Goal: Use online tool/utility: Utilize a website feature to perform a specific function

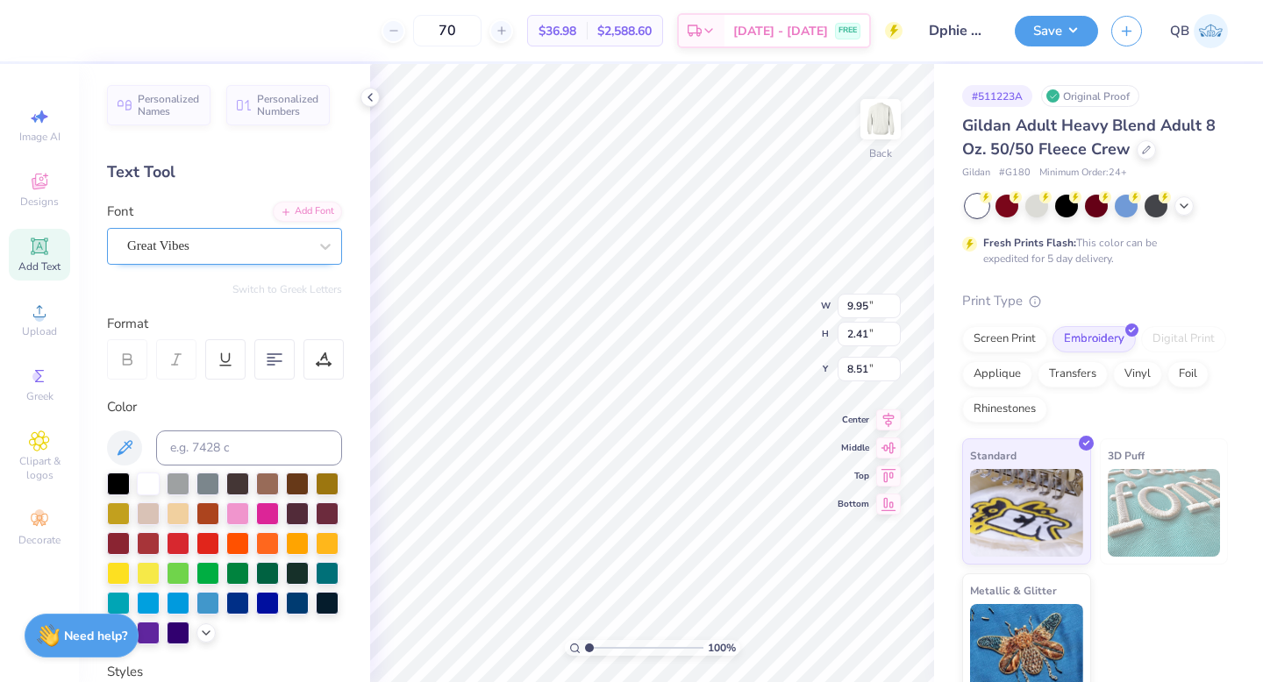
click at [234, 254] on div "Great Vibes" at bounding box center [217, 245] width 184 height 27
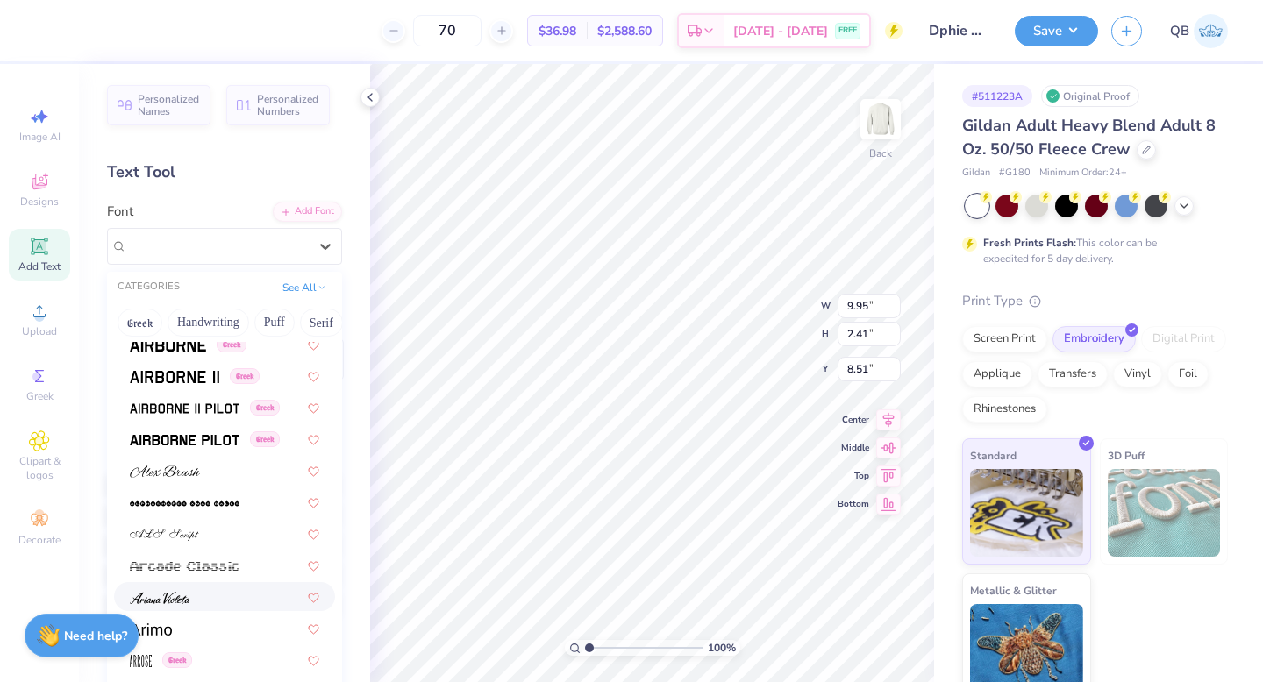
scroll to position [529, 0]
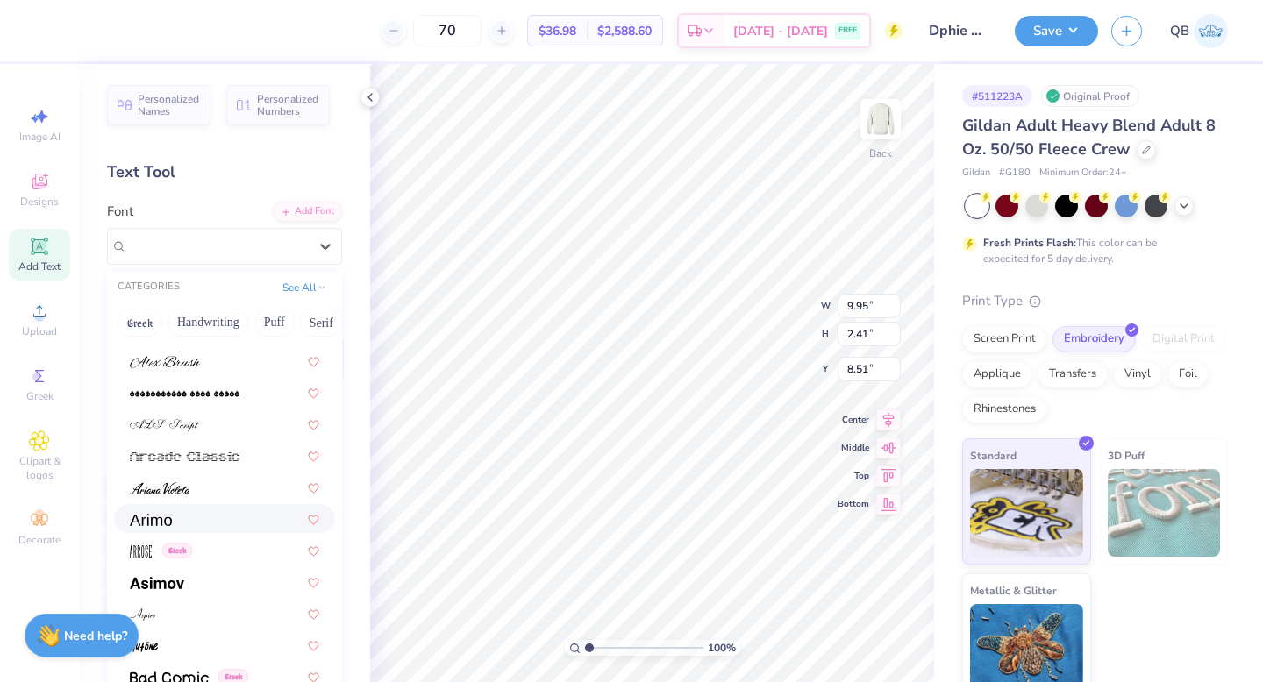
click at [210, 522] on div at bounding box center [224, 519] width 189 height 18
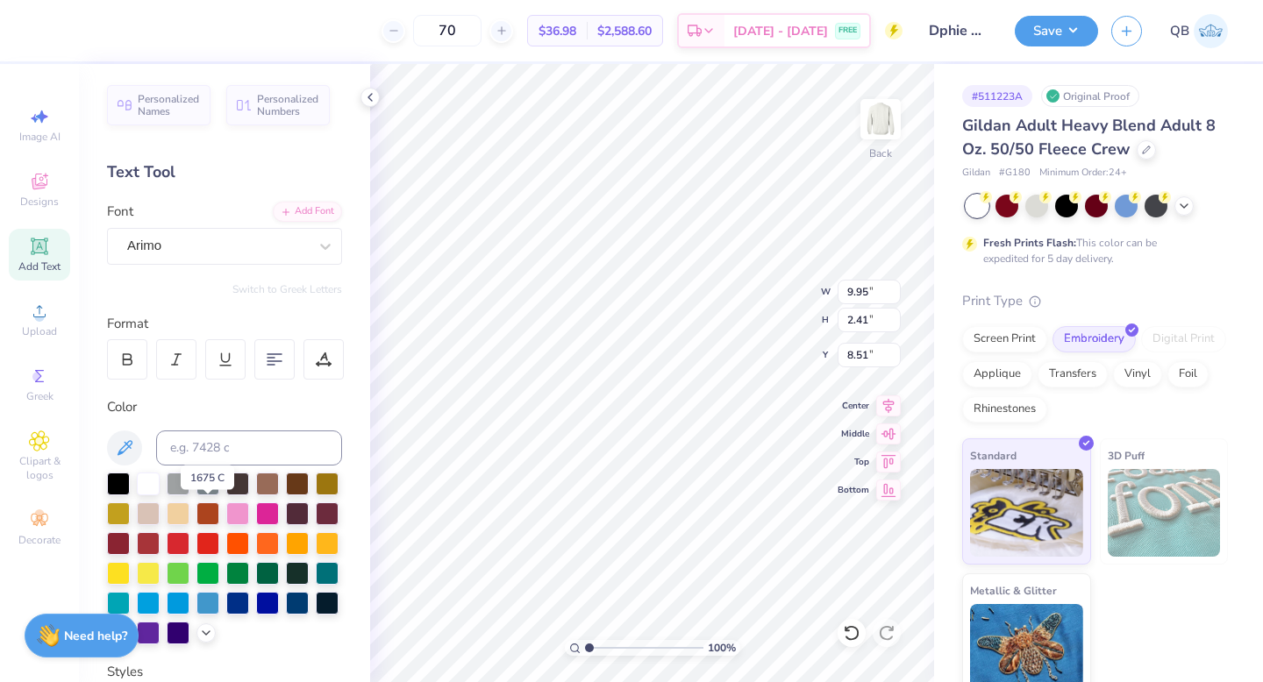
type input "10.48"
type input "2.07"
type input "8.68"
click at [228, 253] on div "Arimo" at bounding box center [217, 245] width 184 height 27
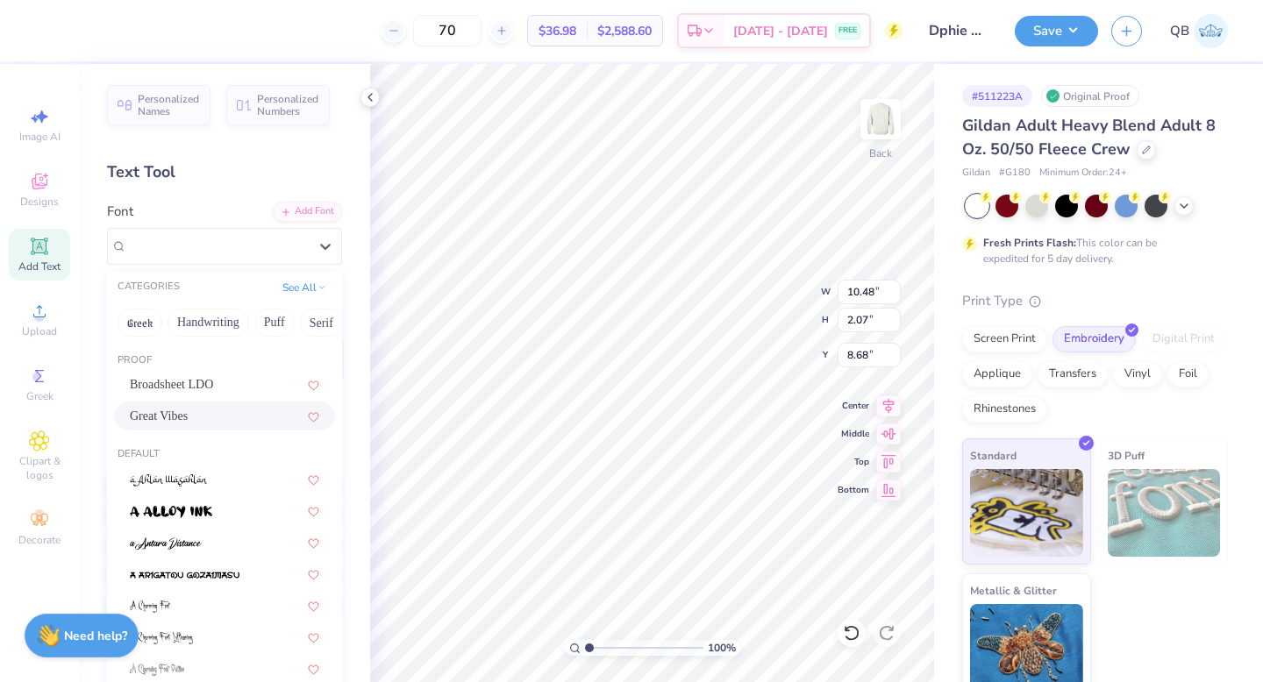
click at [216, 407] on div "Great Vibes" at bounding box center [224, 416] width 189 height 18
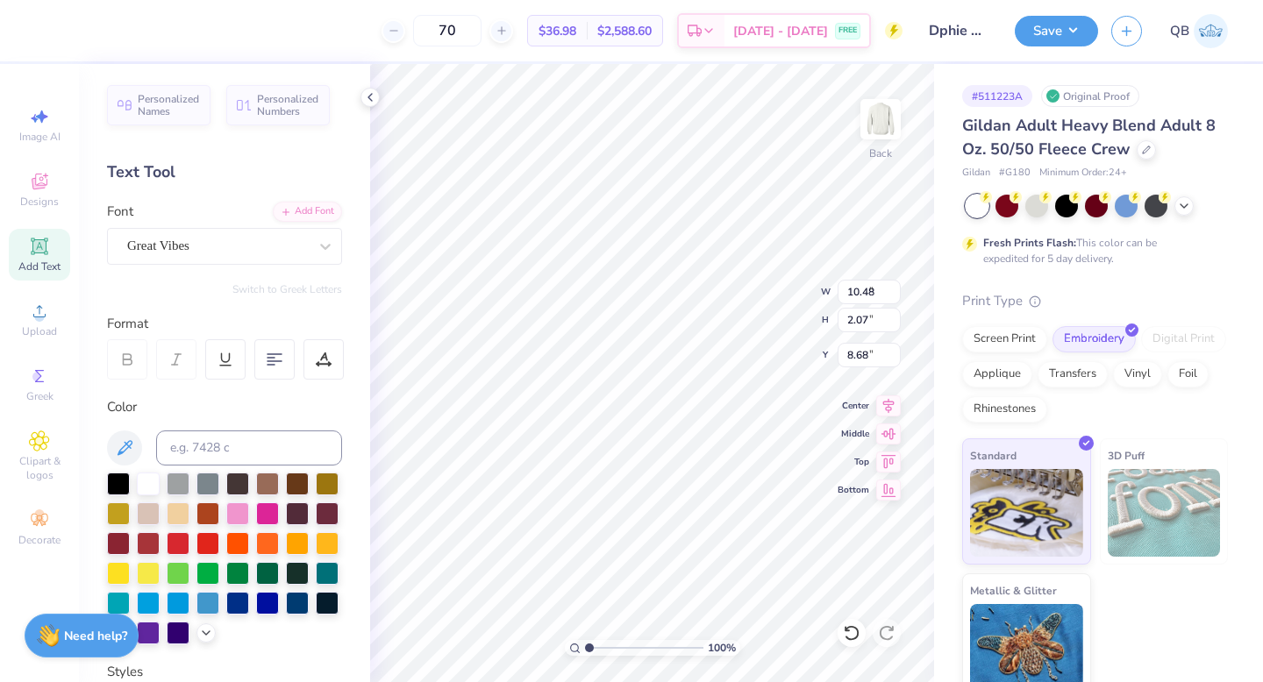
type input "9.95"
type input "2.41"
type input "8.51"
click at [482, 23] on input "70" at bounding box center [447, 31] width 68 height 32
type input "7"
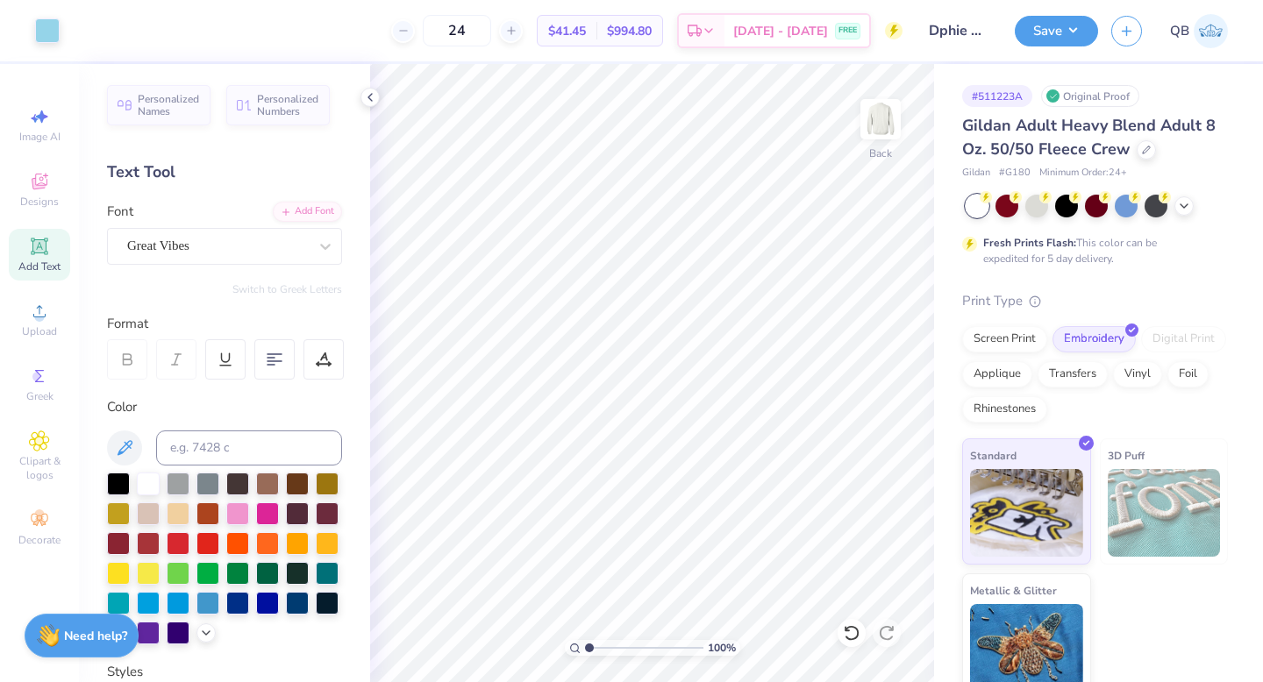
type input "24"
click at [1185, 528] on img at bounding box center [1164, 513] width 113 height 88
click at [1011, 370] on div "Applique" at bounding box center [997, 372] width 70 height 26
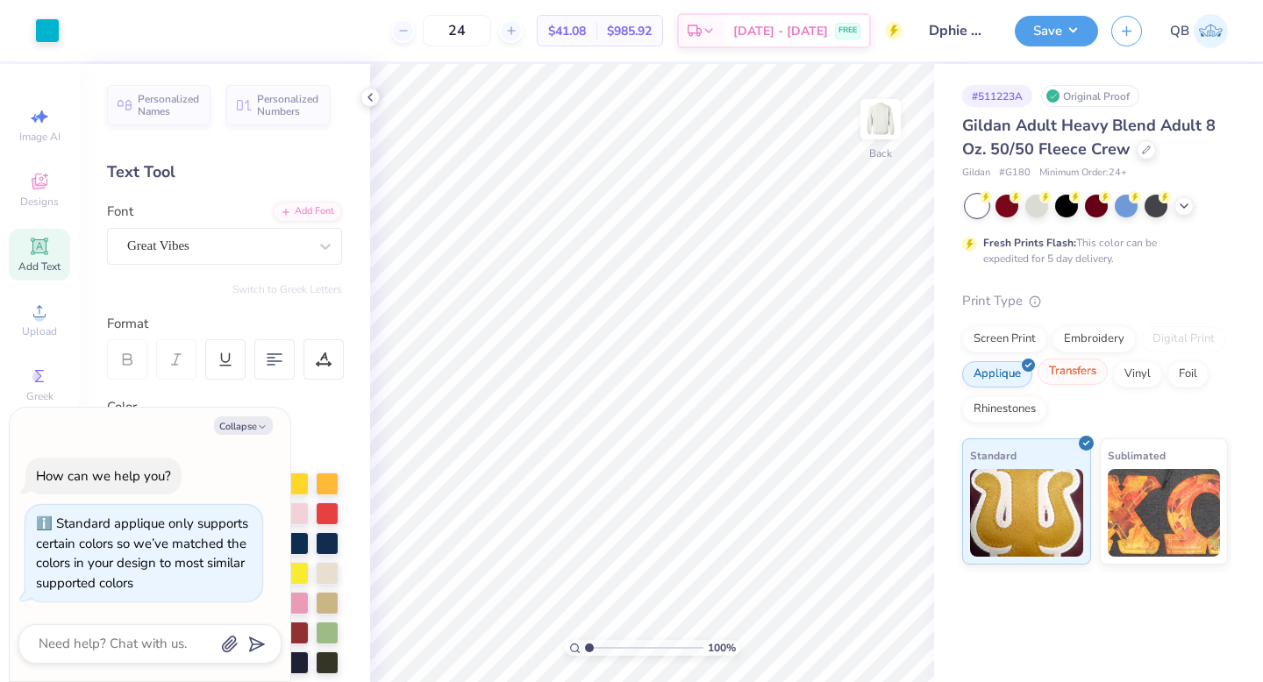
click at [1070, 382] on div "Transfers" at bounding box center [1073, 372] width 70 height 26
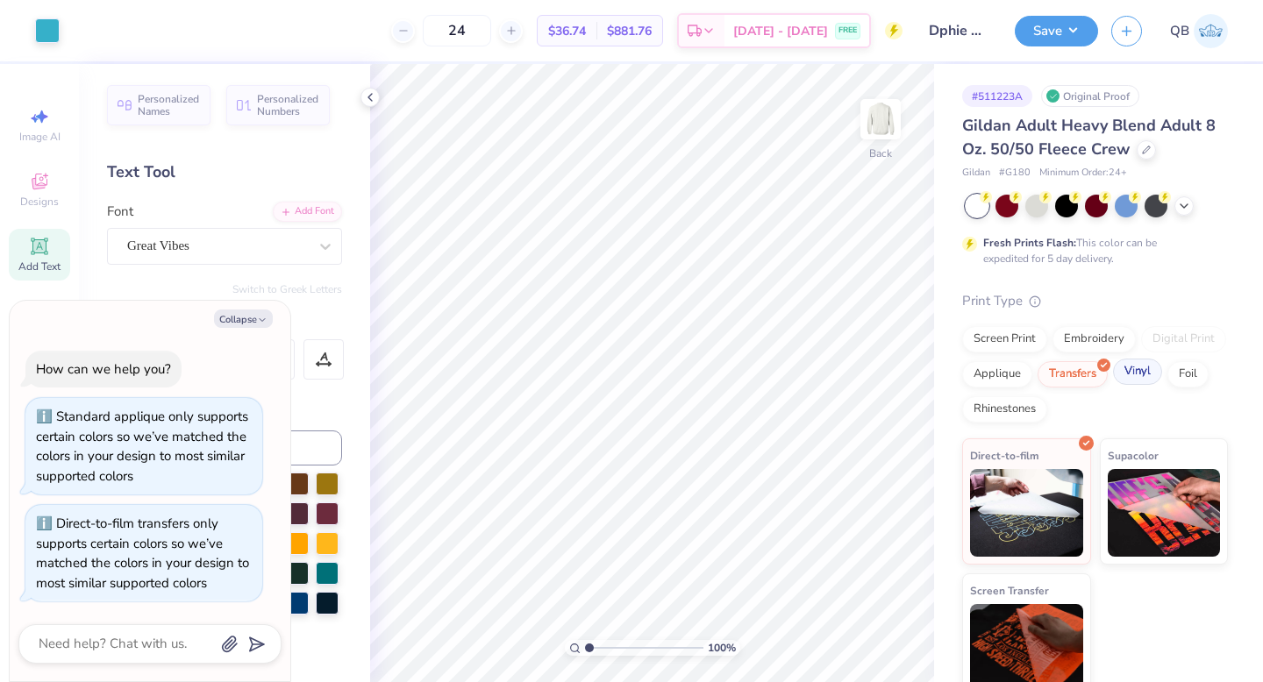
click at [1135, 372] on div "Vinyl" at bounding box center [1137, 372] width 49 height 26
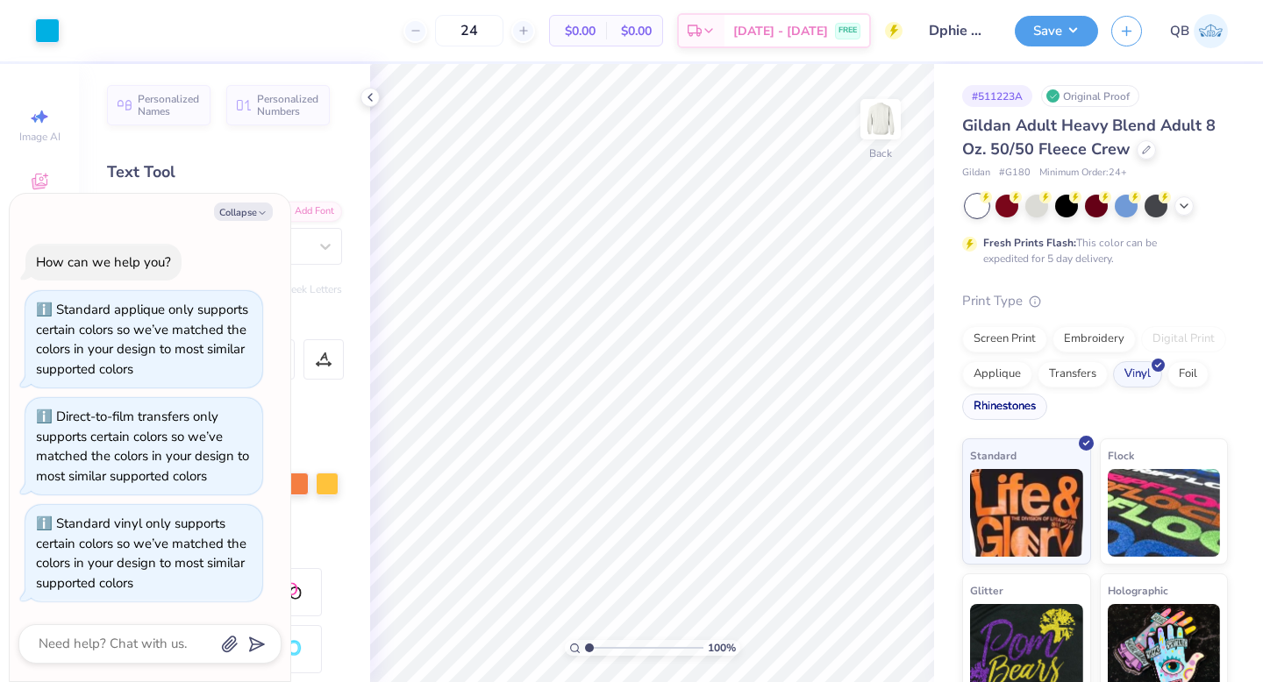
click at [1029, 411] on div "Rhinestones" at bounding box center [1004, 407] width 85 height 26
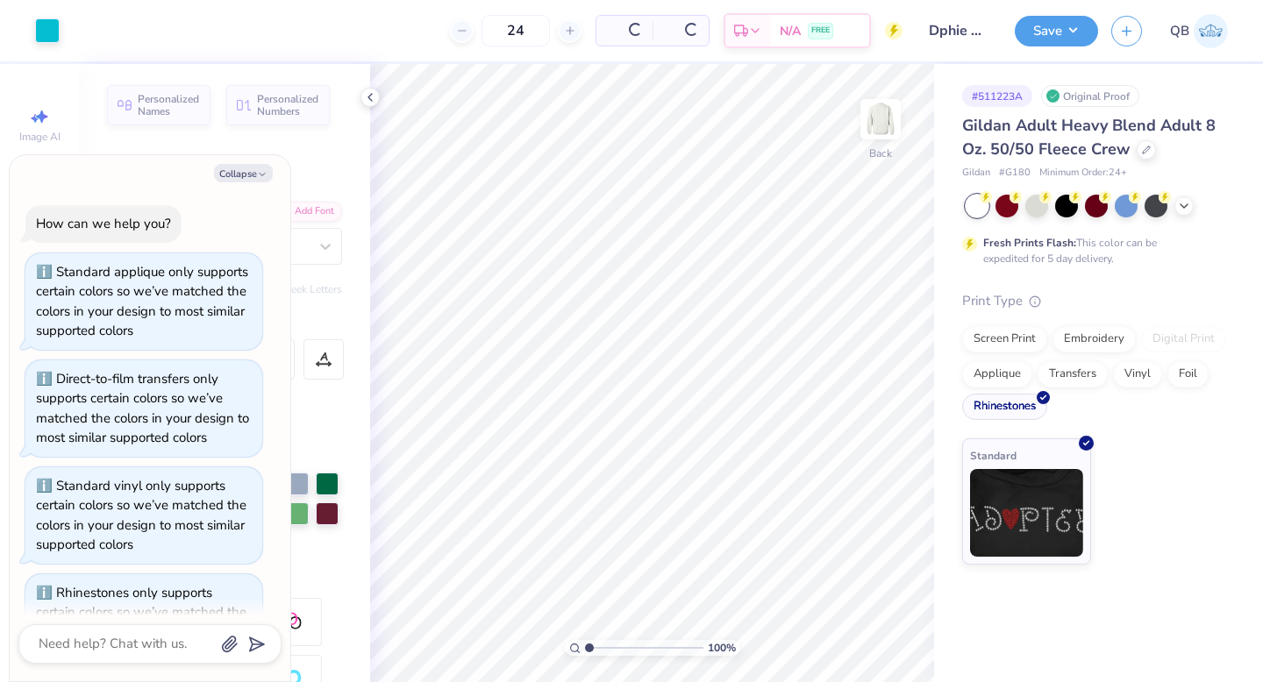
scroll to position [68, 0]
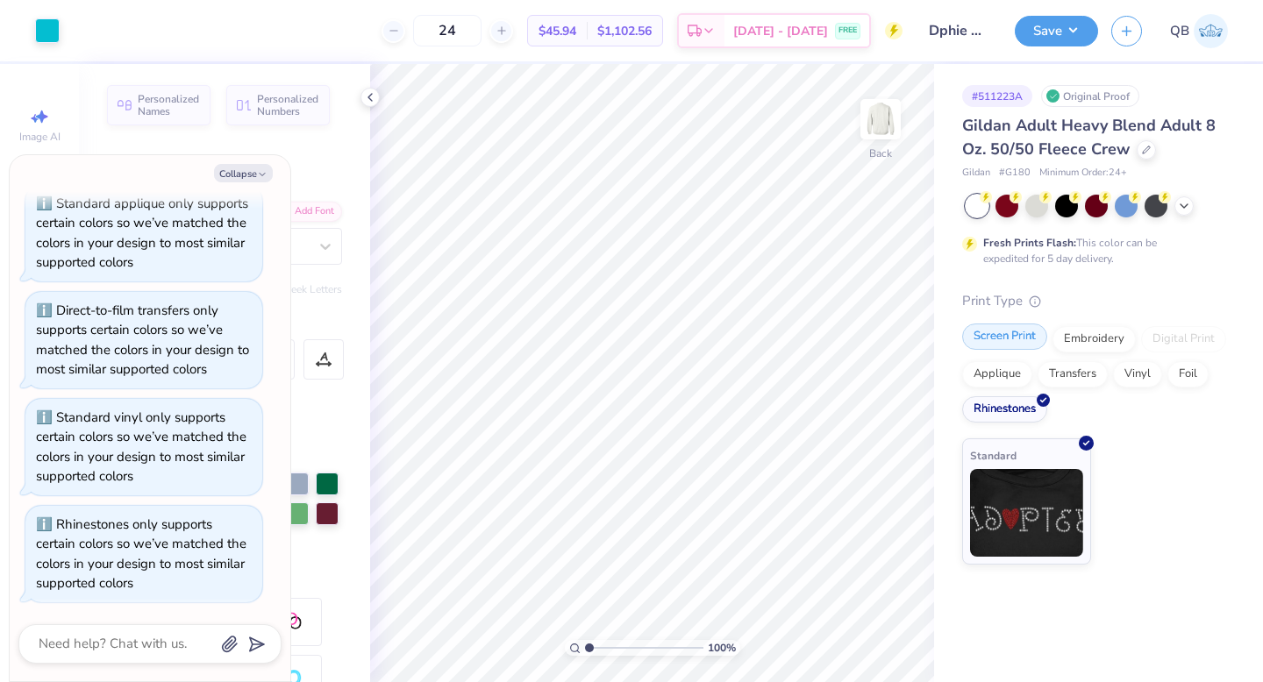
click at [1018, 332] on div "Screen Print" at bounding box center [1004, 337] width 85 height 26
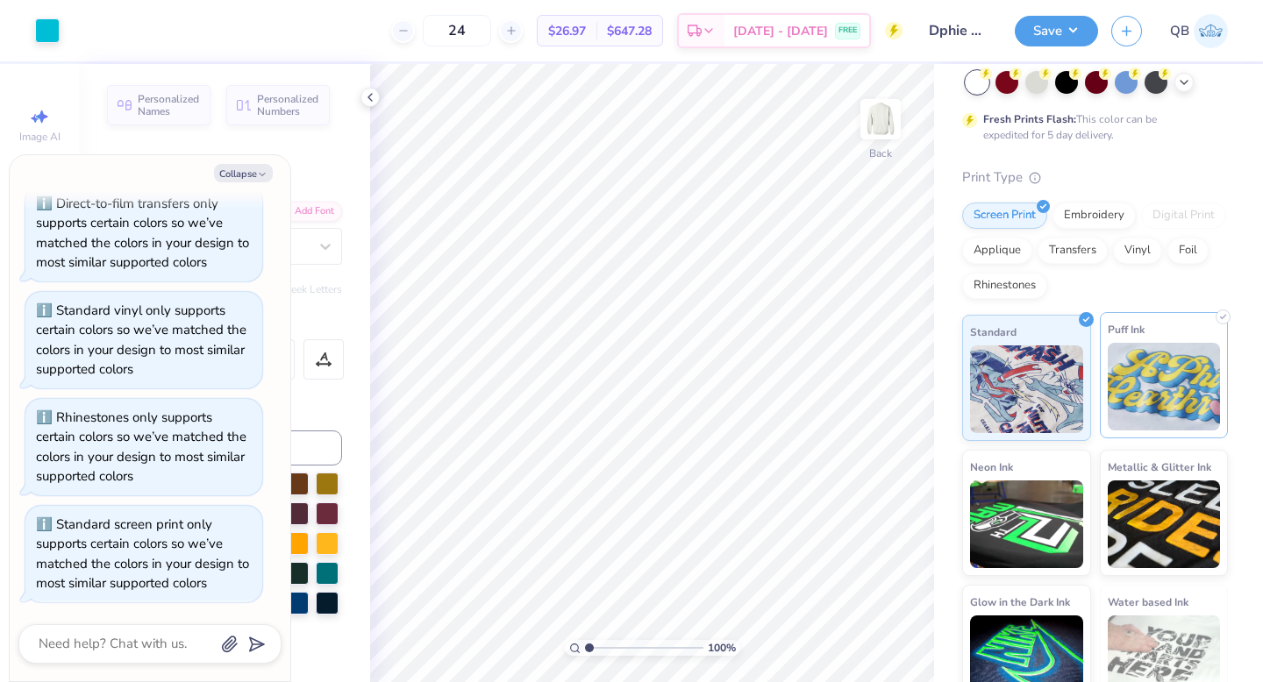
scroll to position [153, 0]
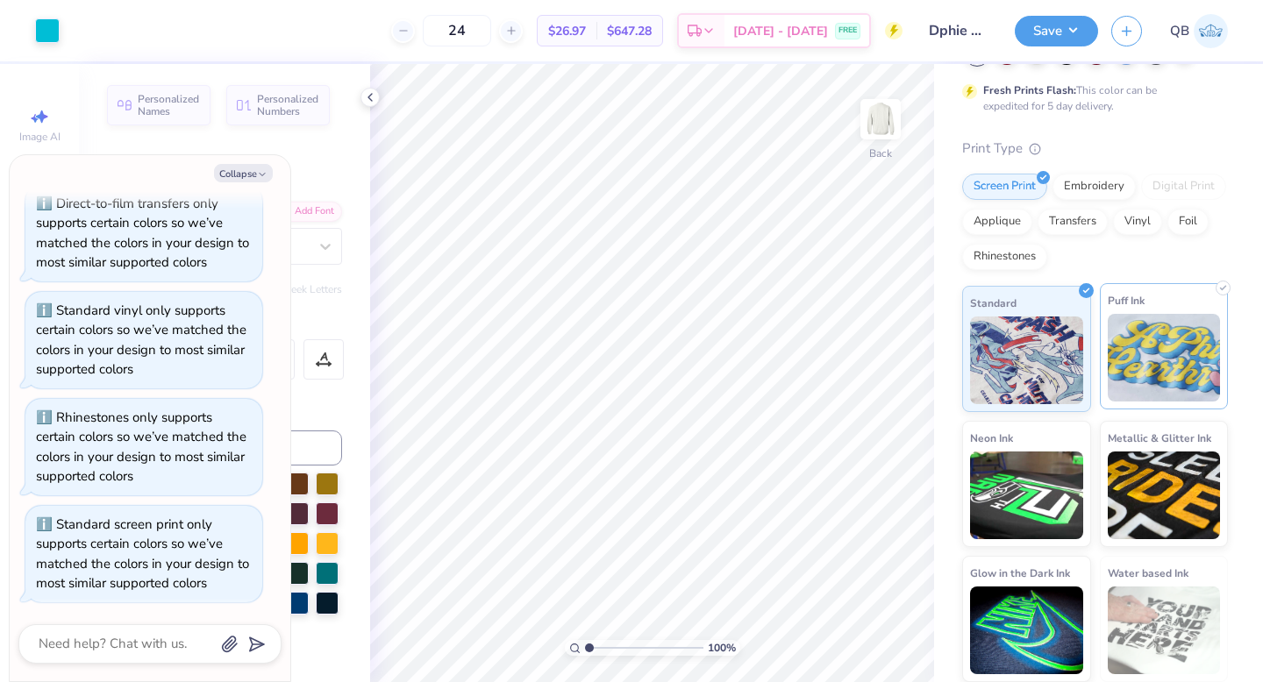
click at [1172, 364] on img at bounding box center [1164, 358] width 113 height 88
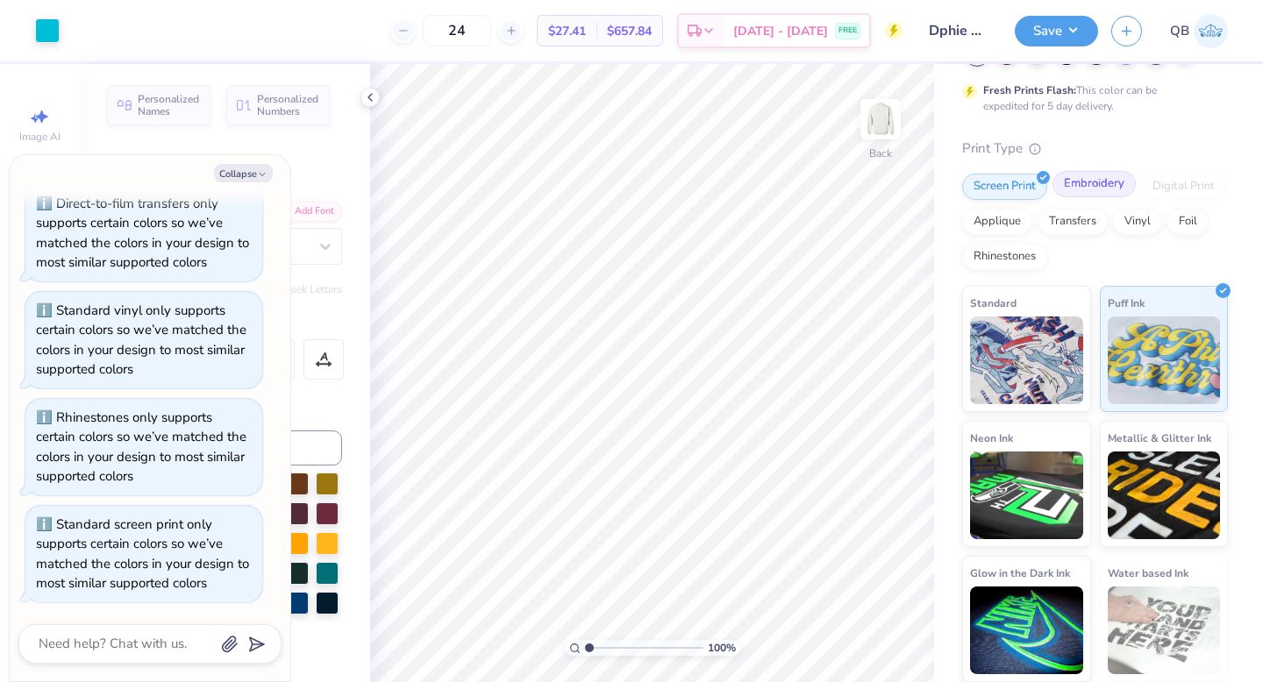
click at [1097, 180] on div "Embroidery" at bounding box center [1094, 184] width 83 height 26
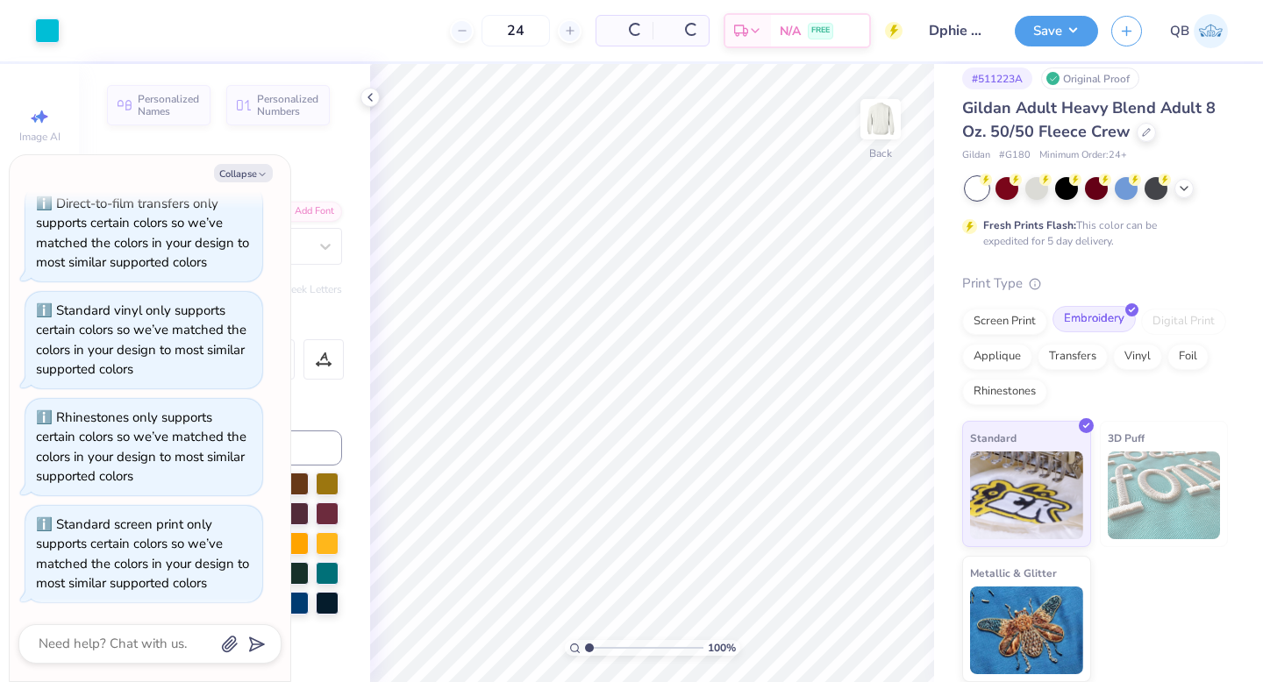
scroll to position [18, 0]
click at [1123, 183] on div at bounding box center [1126, 186] width 23 height 23
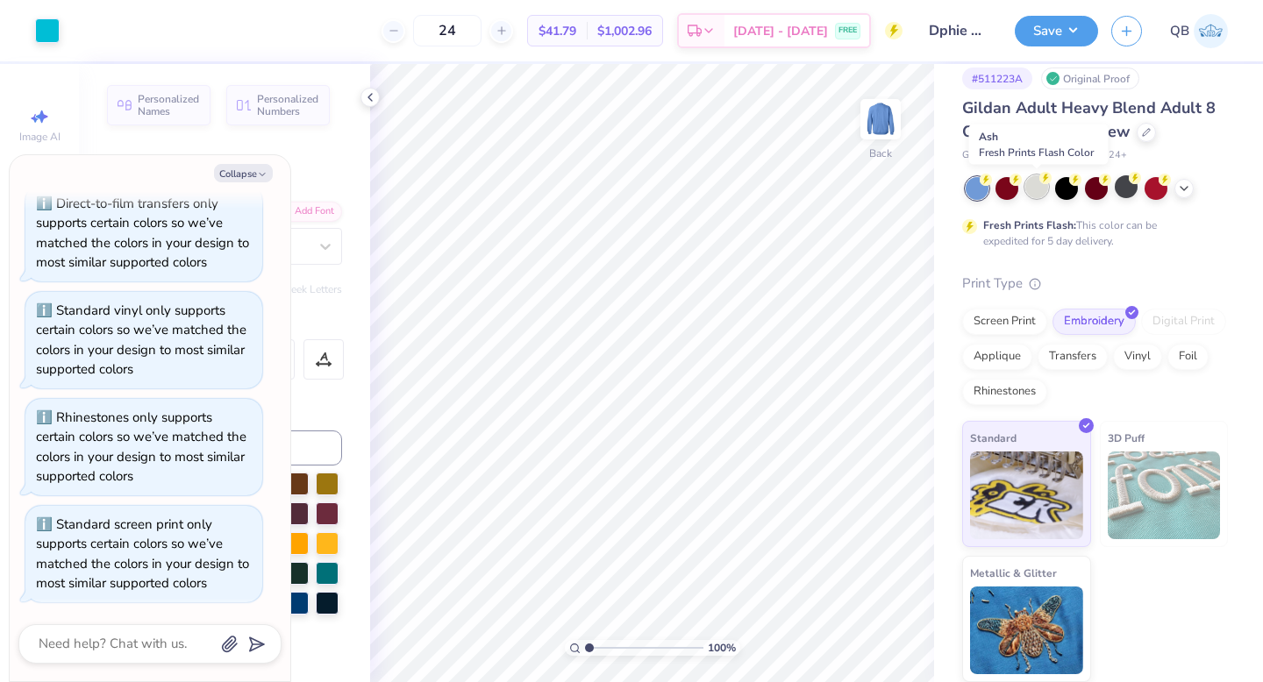
click at [1034, 188] on div at bounding box center [1036, 186] width 23 height 23
click at [1189, 184] on icon at bounding box center [1184, 187] width 14 height 14
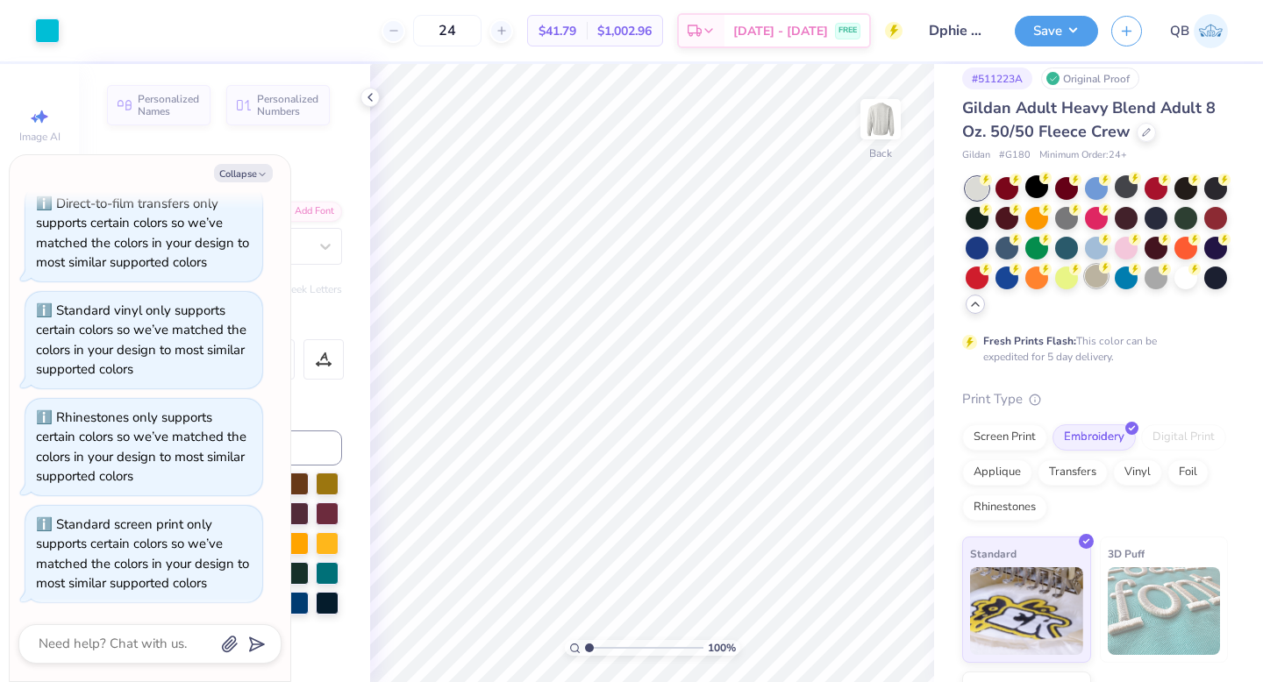
click at [1092, 277] on div at bounding box center [1096, 276] width 23 height 23
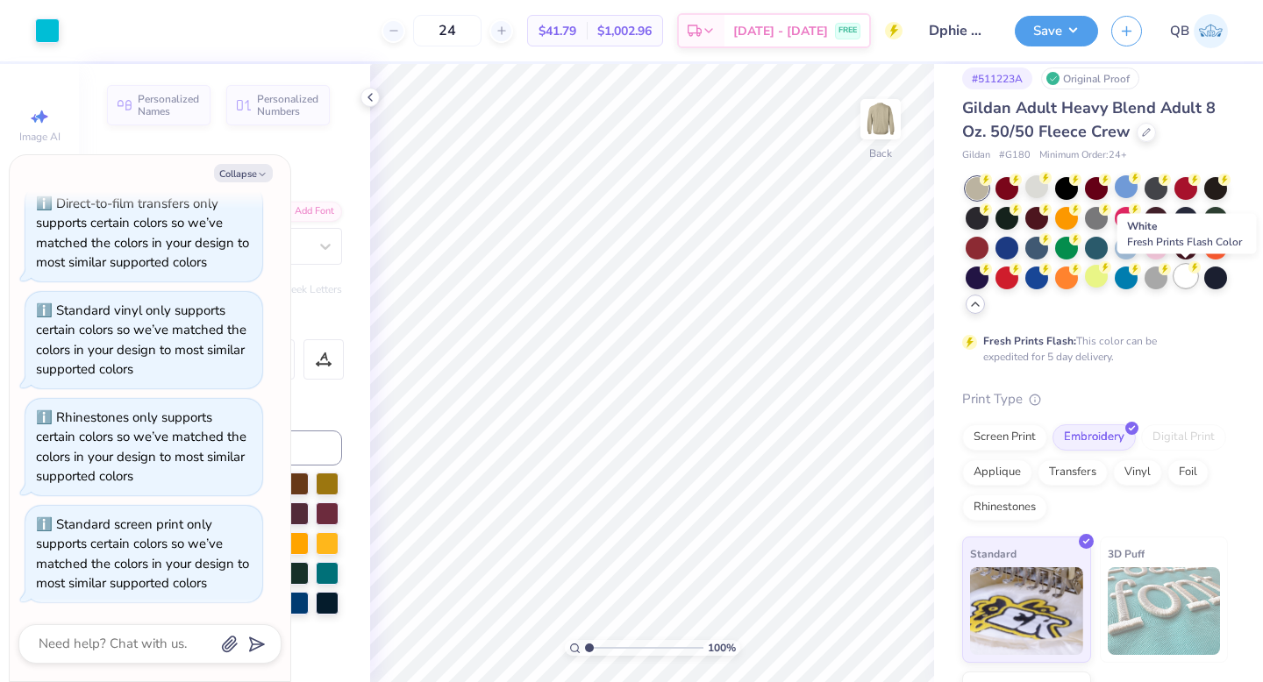
click at [1178, 282] on div at bounding box center [1186, 276] width 23 height 23
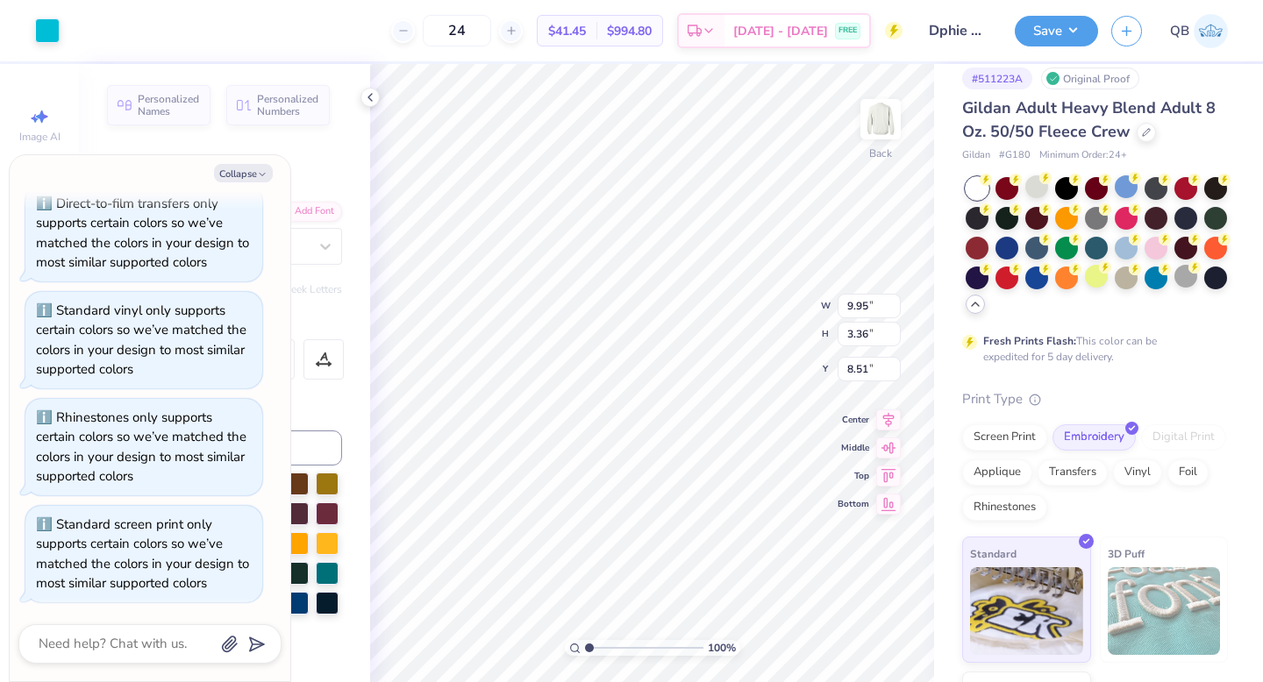
type textarea "x"
type input "7.41"
click at [1019, 439] on div "Screen Print" at bounding box center [1004, 435] width 85 height 26
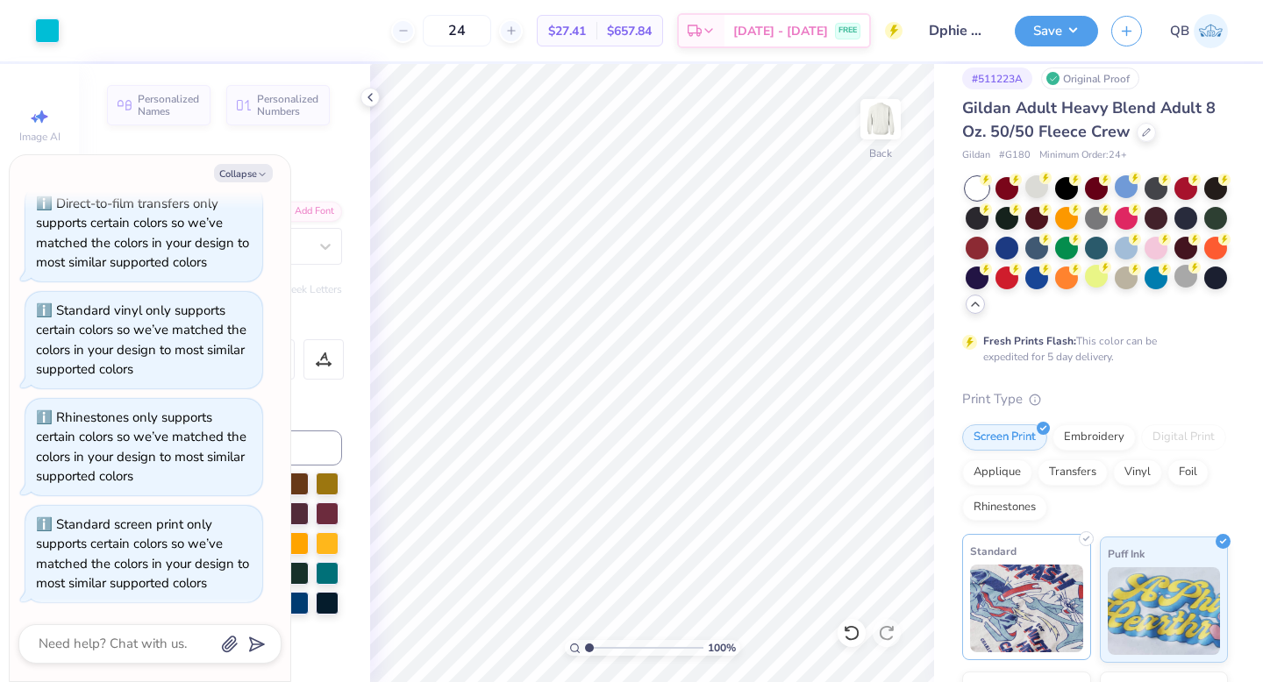
click at [1019, 601] on img at bounding box center [1026, 609] width 113 height 88
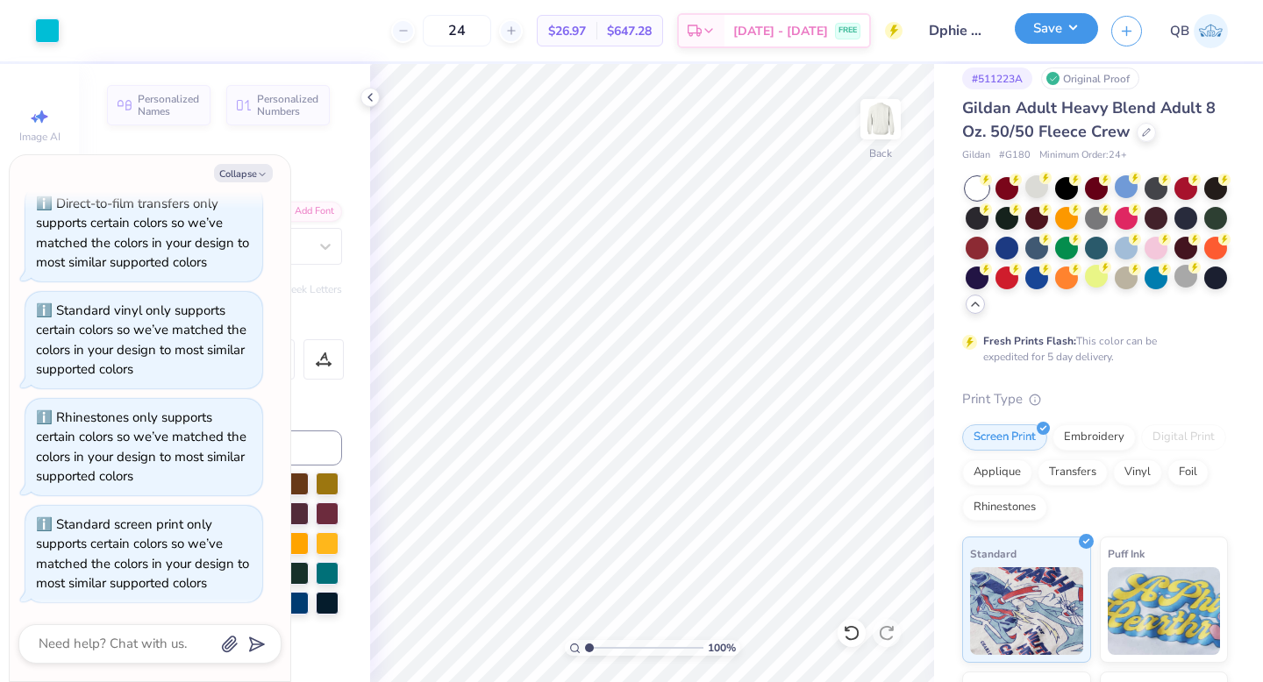
click at [1053, 41] on button "Save" at bounding box center [1056, 28] width 83 height 31
type textarea "x"
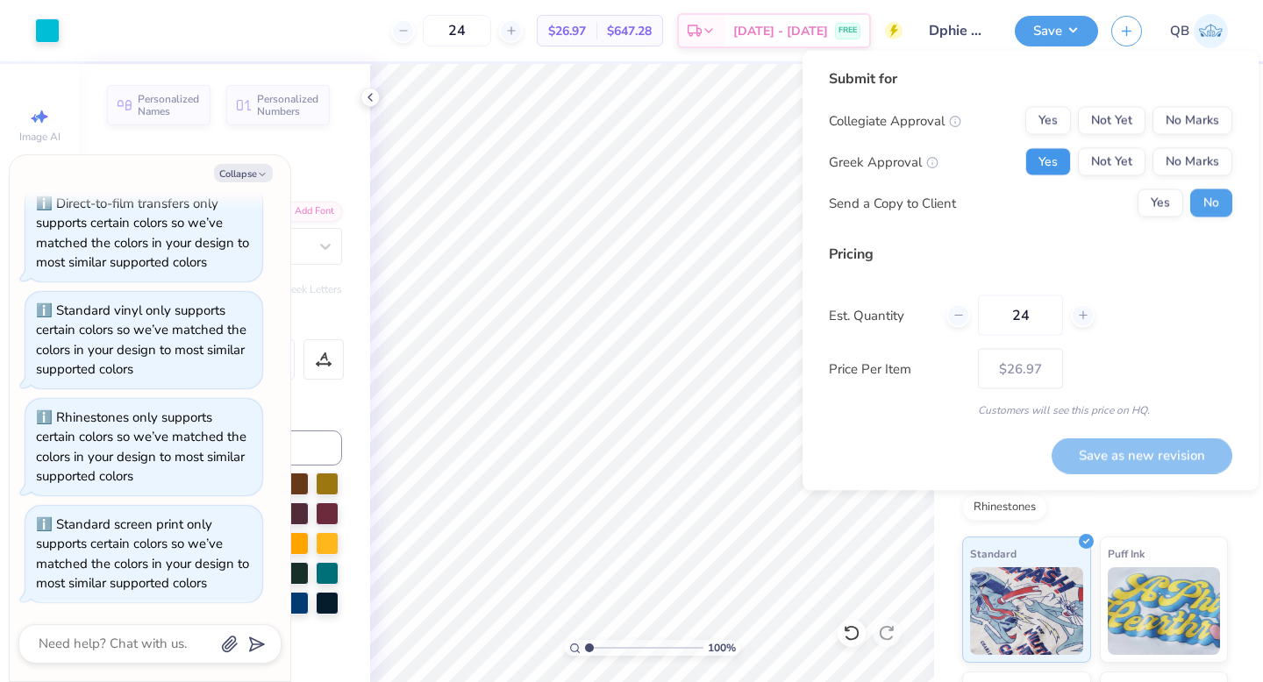
click at [1038, 163] on button "Yes" at bounding box center [1048, 162] width 46 height 28
click at [1186, 105] on div "Submit for Collegiate Approval Yes Not Yet No Marks Greek Approval Yes Not Yet …" at bounding box center [1030, 149] width 403 height 162
click at [1186, 125] on button "No Marks" at bounding box center [1193, 121] width 80 height 28
click at [1109, 459] on button "Save as new revision" at bounding box center [1142, 456] width 181 height 36
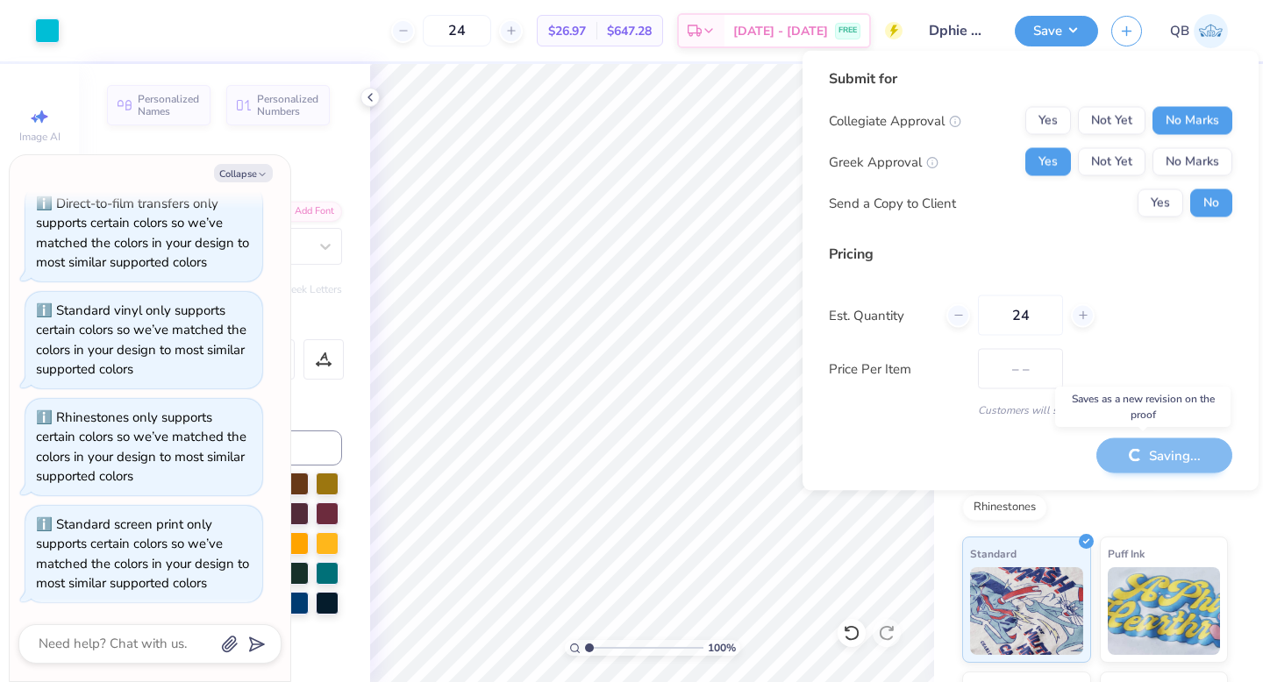
type input "$26.97"
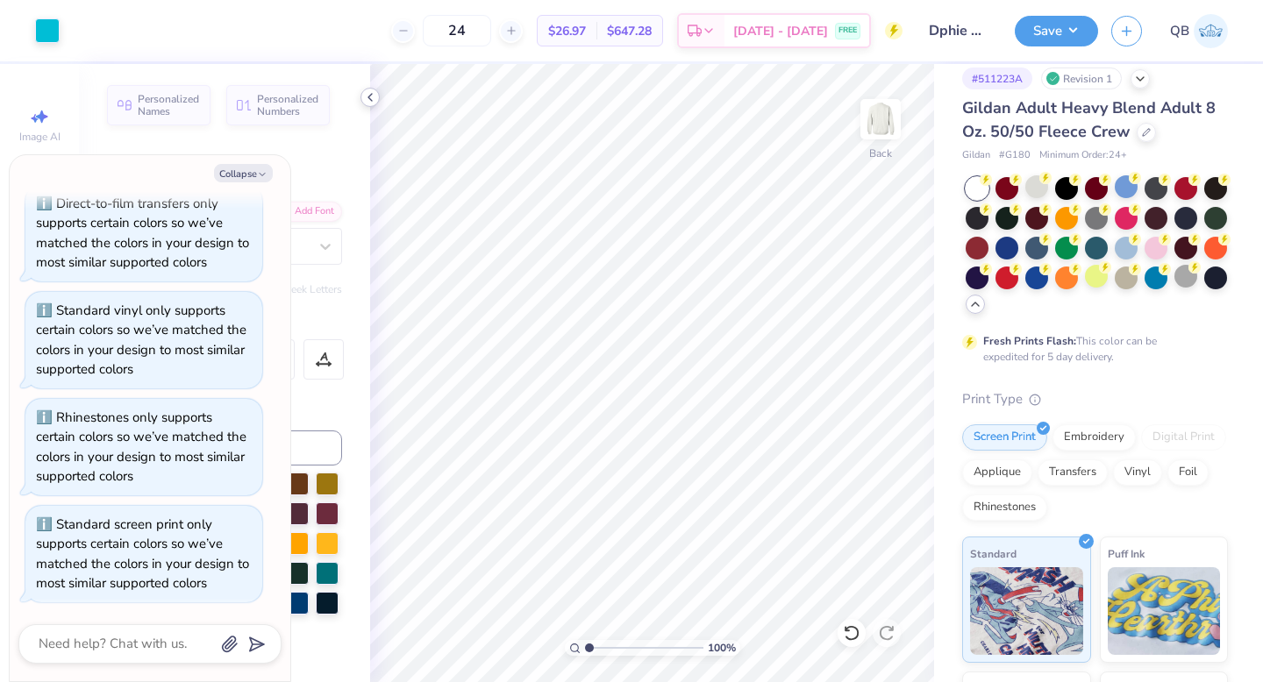
click at [367, 98] on icon at bounding box center [370, 97] width 14 height 14
type textarea "x"
